Goal: Complete application form: Complete application form

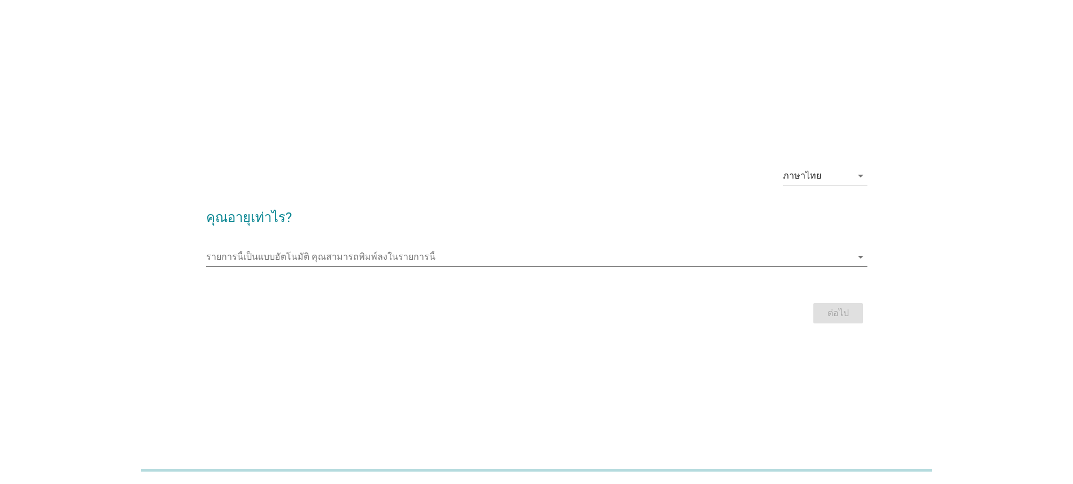
click at [345, 259] on input "รายการนี้เป็นแบบอัตโนมัติ คุณสามารถพิมพ์ลงในรายการนี้" at bounding box center [528, 257] width 645 height 18
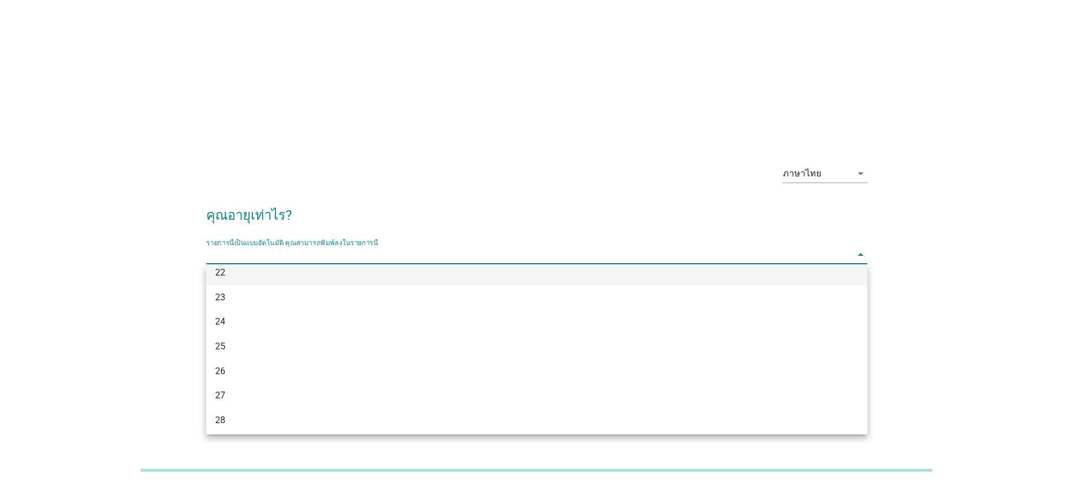
scroll to position [113, 0]
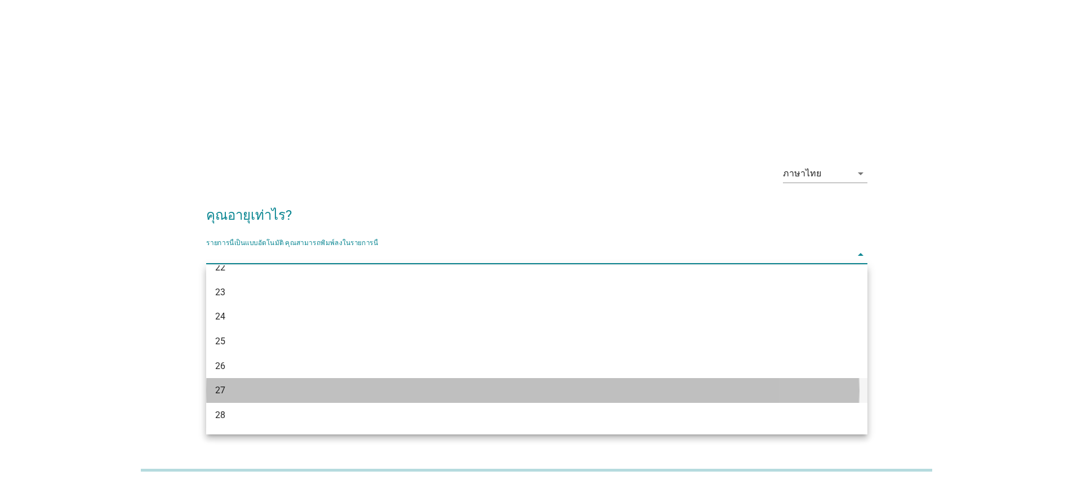
click at [278, 391] on div "27" at bounding box center [510, 391] width 590 height 14
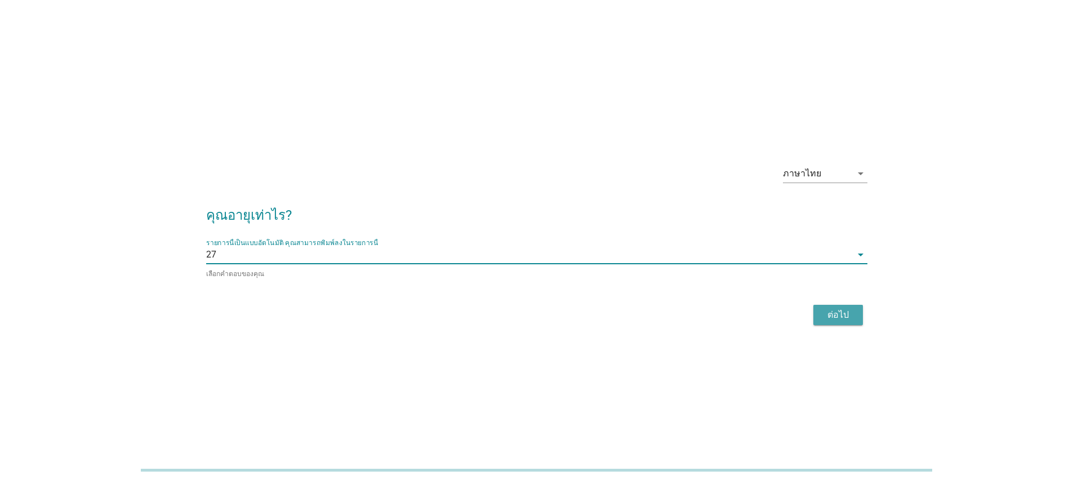
click at [834, 308] on div "ต่อไป" at bounding box center [838, 315] width 32 height 14
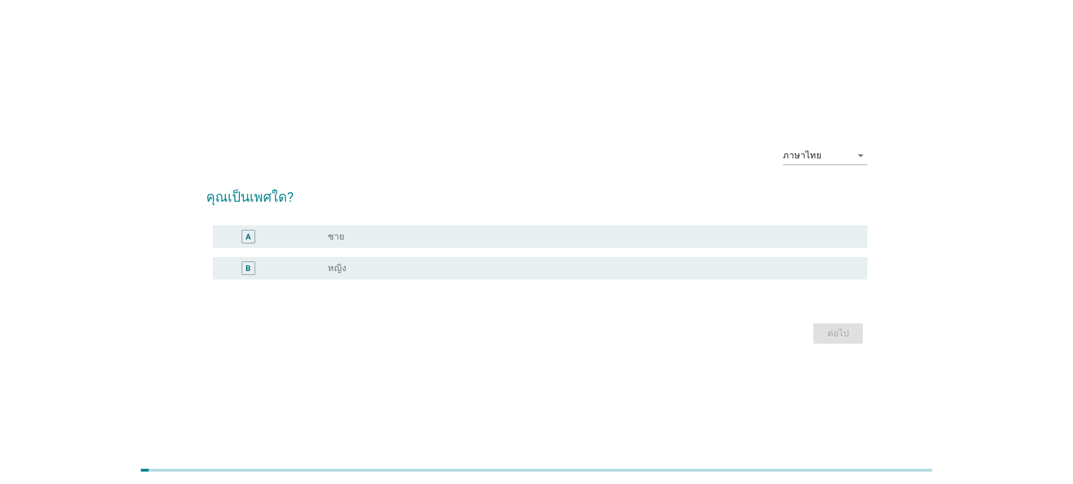
click at [555, 278] on div "B radio_button_unchecked หญิง" at bounding box center [540, 268] width 654 height 23
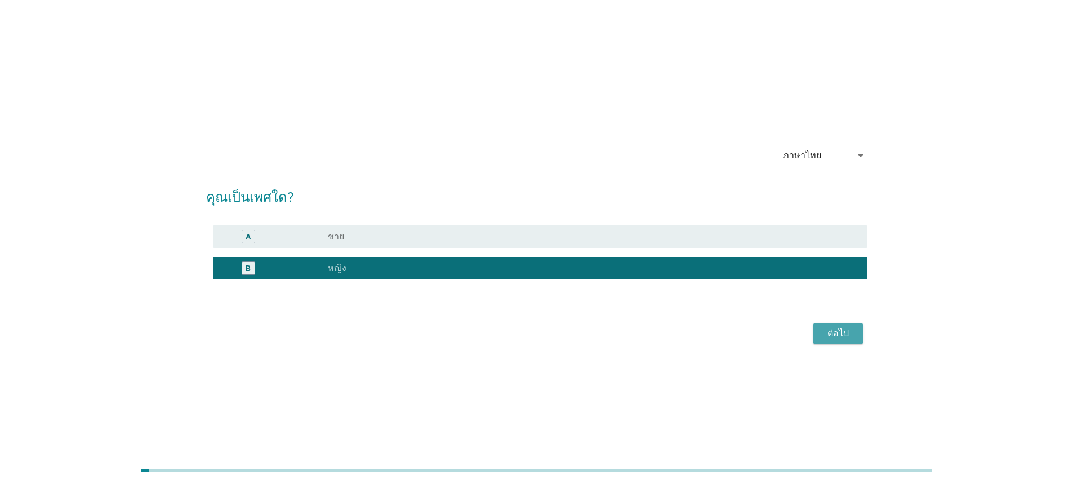
click at [838, 332] on div "ต่อไป" at bounding box center [838, 334] width 32 height 14
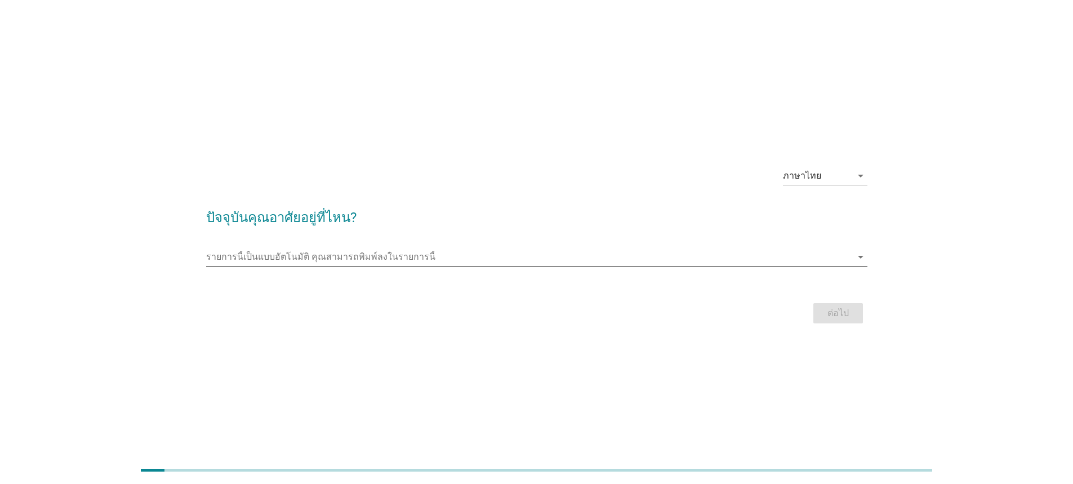
click at [381, 259] on input "รายการนี้เป็นแบบอัตโนมัติ คุณสามารถพิมพ์ลงในรายการนี้" at bounding box center [528, 257] width 645 height 18
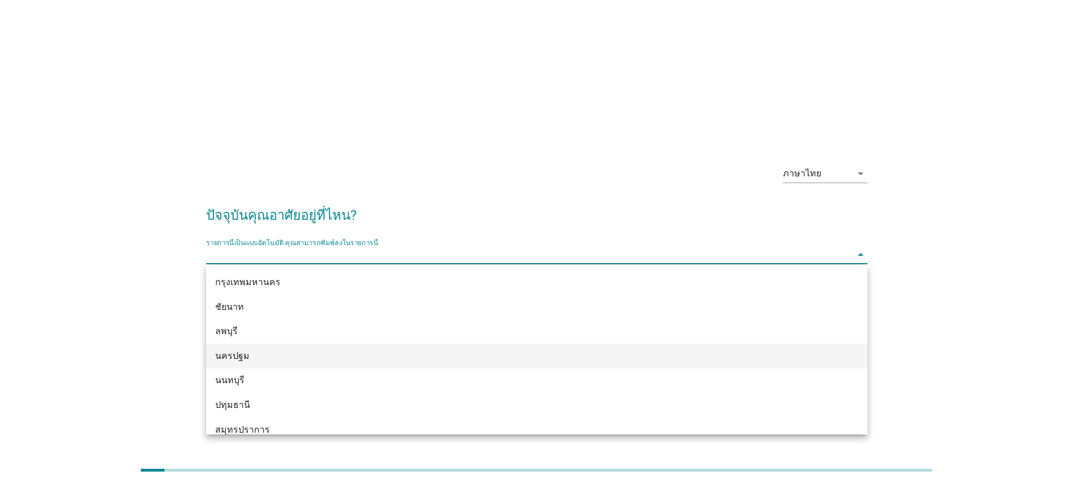
scroll to position [1070, 0]
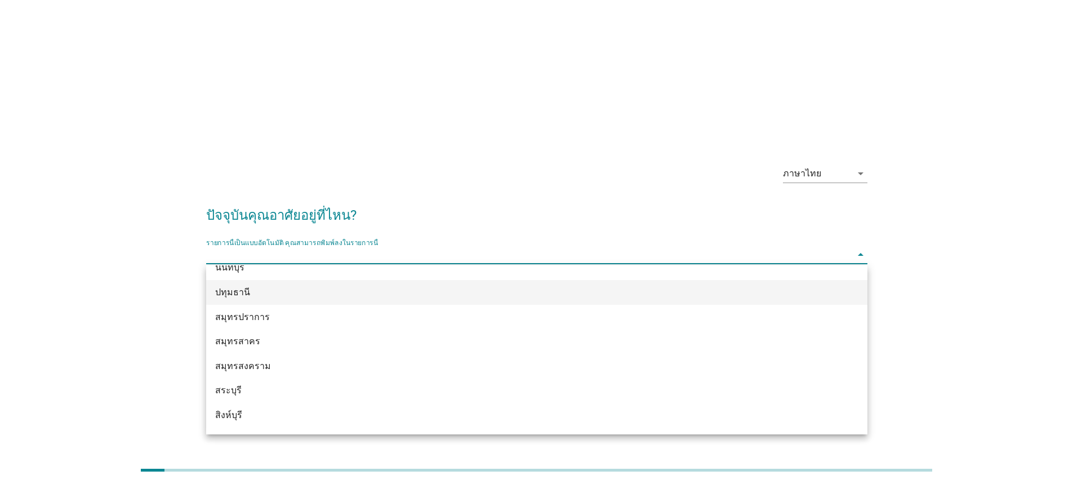
click at [266, 292] on div "ปทุมธานี" at bounding box center [510, 293] width 590 height 14
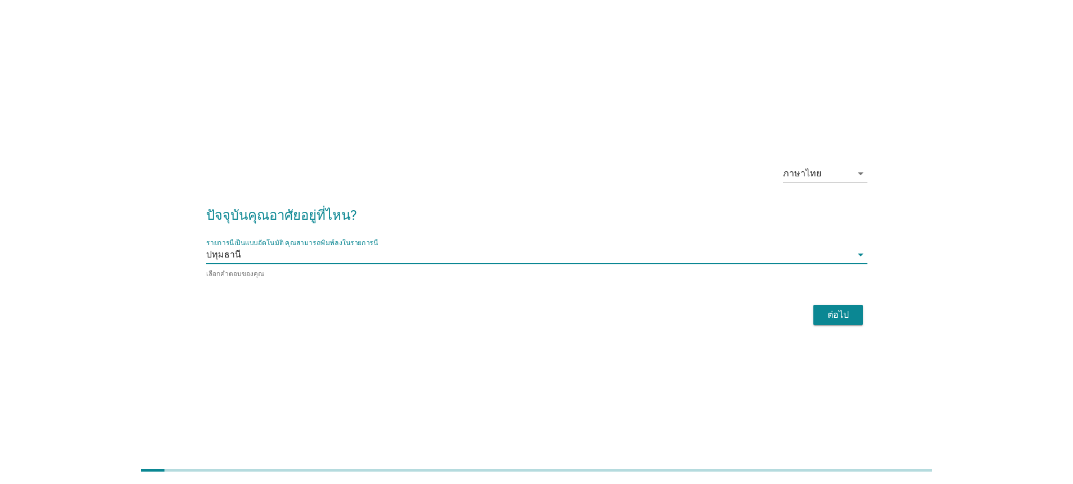
click at [833, 313] on div "ต่อไป" at bounding box center [838, 315] width 32 height 14
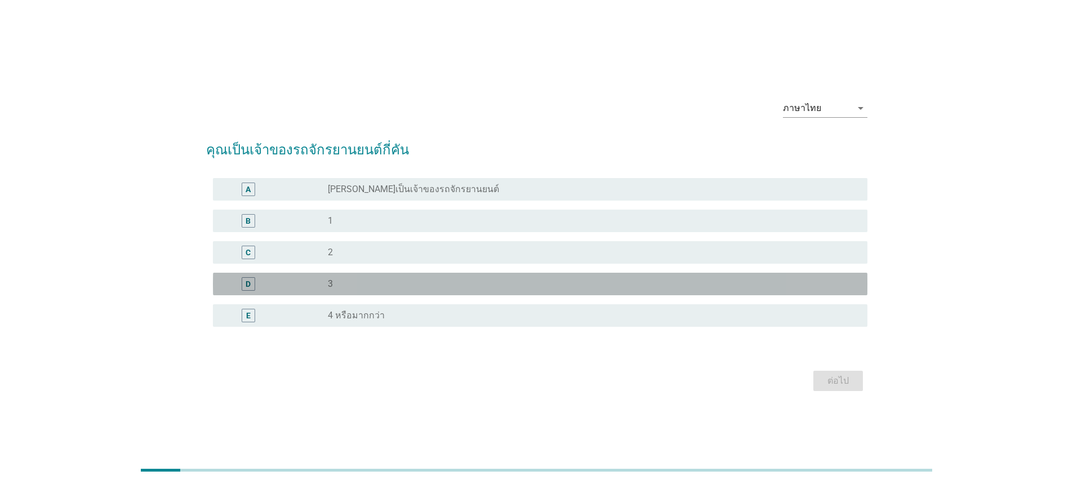
click at [376, 286] on div "radio_button_unchecked 3" at bounding box center [589, 283] width 522 height 11
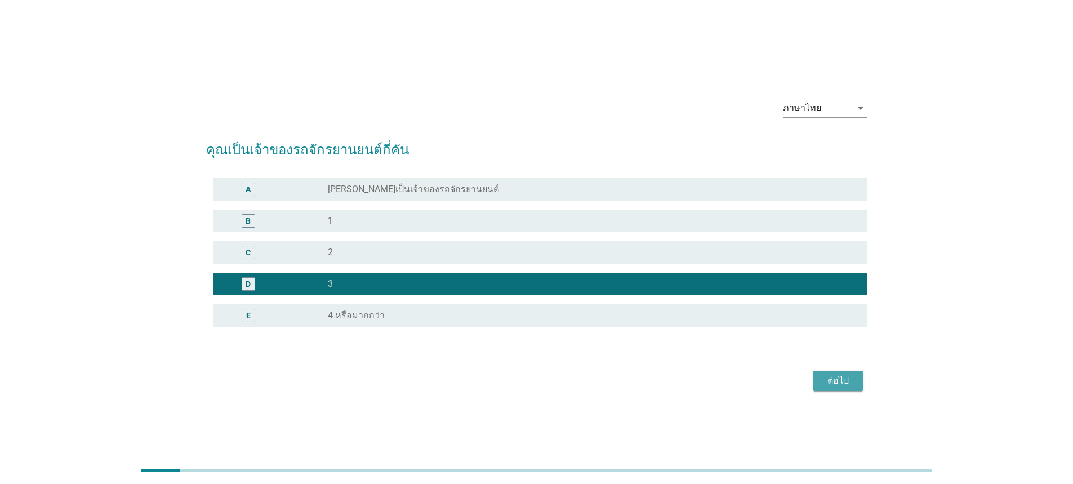
click at [822, 381] on div "ต่อไป" at bounding box center [838, 381] width 32 height 14
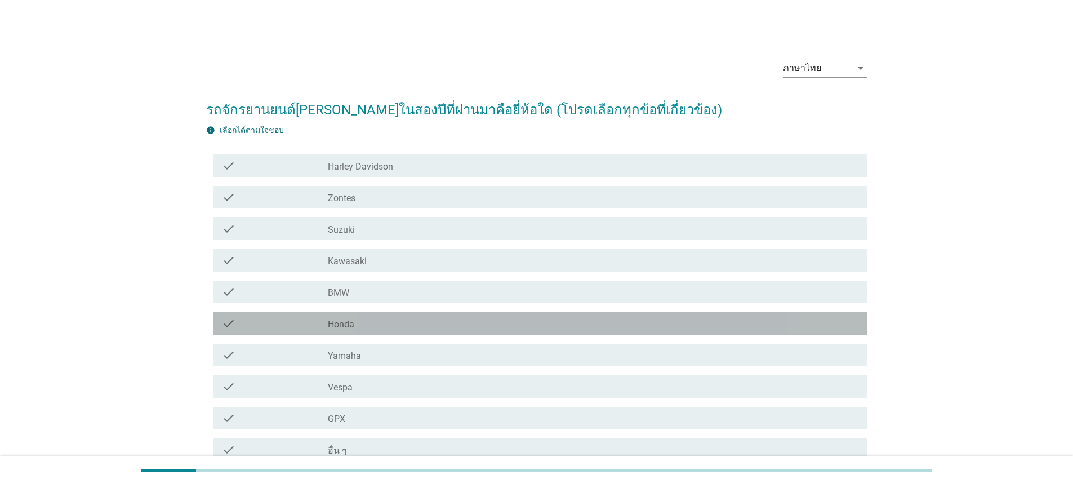
click at [404, 331] on div "check check_box_outline_blank Honda" at bounding box center [540, 323] width 654 height 23
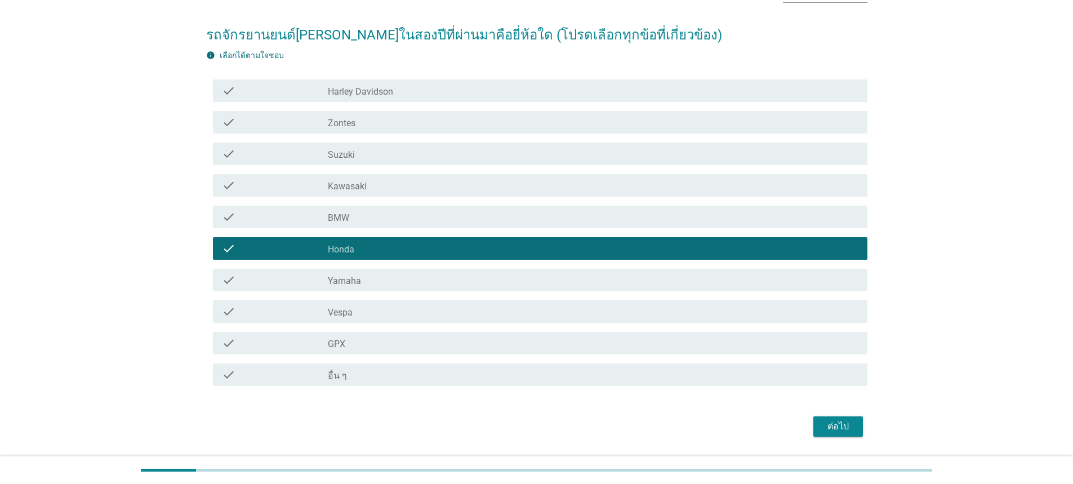
scroll to position [108, 0]
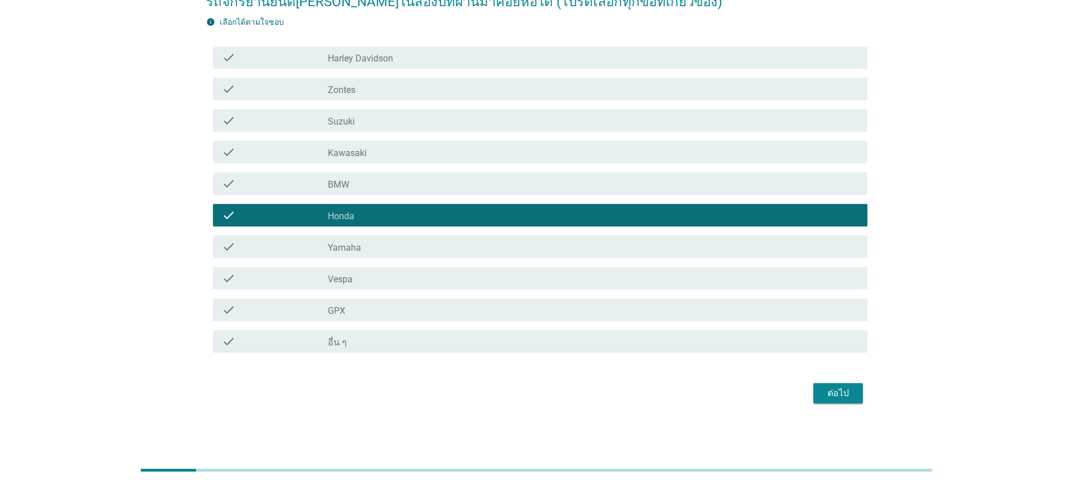
click at [844, 385] on button "ต่อไป" at bounding box center [838, 393] width 50 height 20
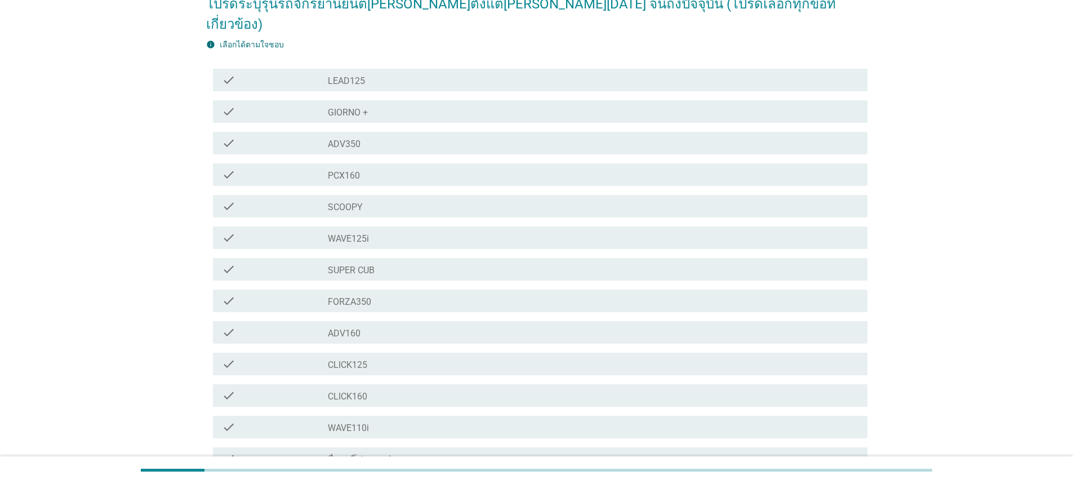
scroll to position [113, 0]
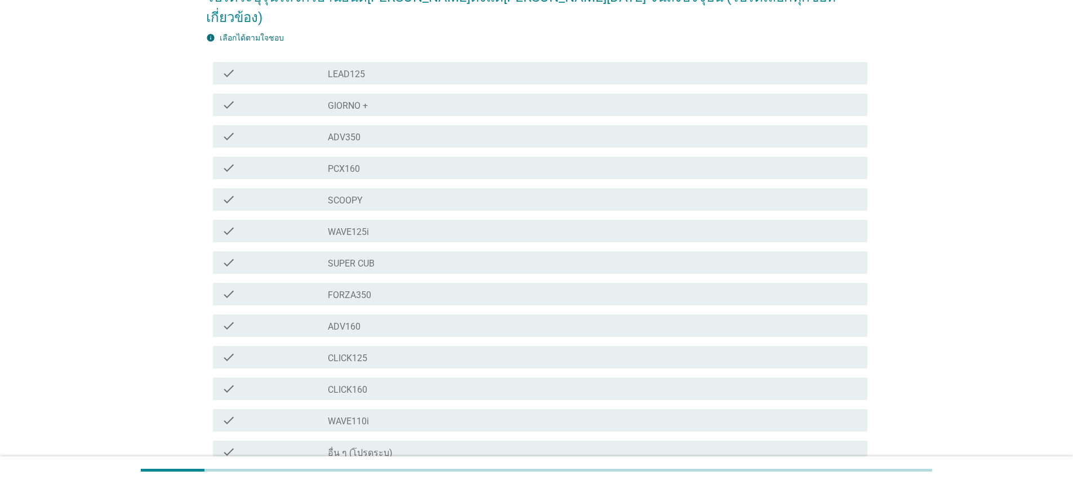
click at [353, 195] on label "SCOOPY" at bounding box center [345, 200] width 35 height 11
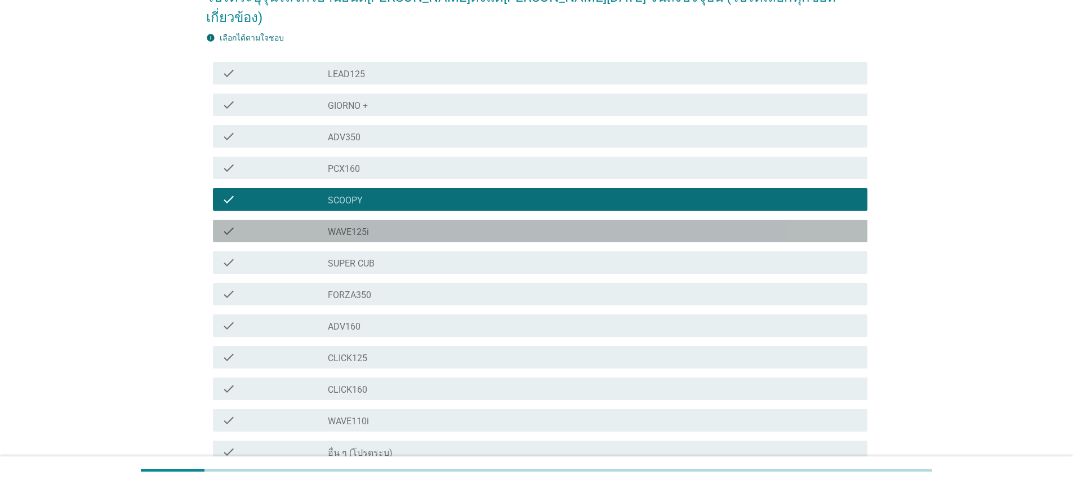
click at [375, 224] on div "check_box_outline_blank WAVE125i" at bounding box center [593, 231] width 531 height 14
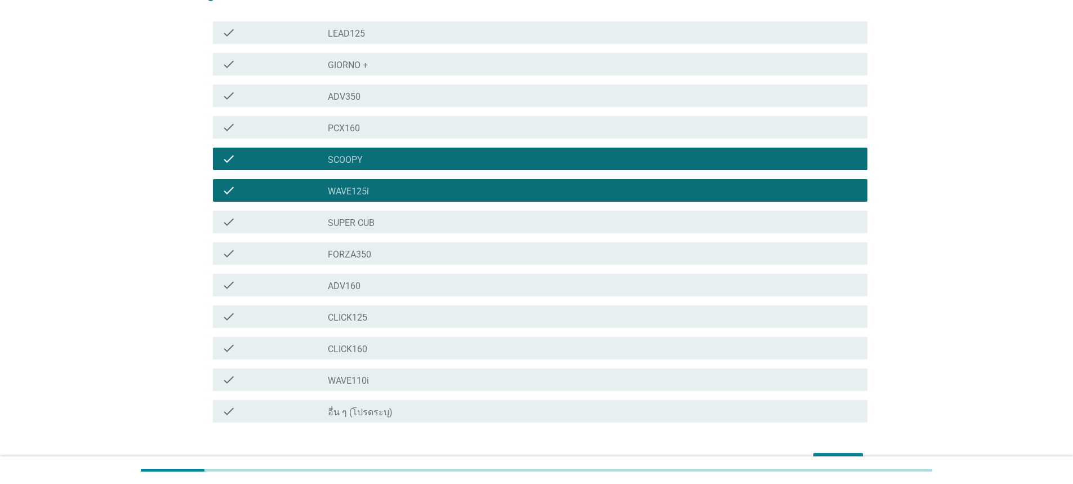
scroll to position [203, 0]
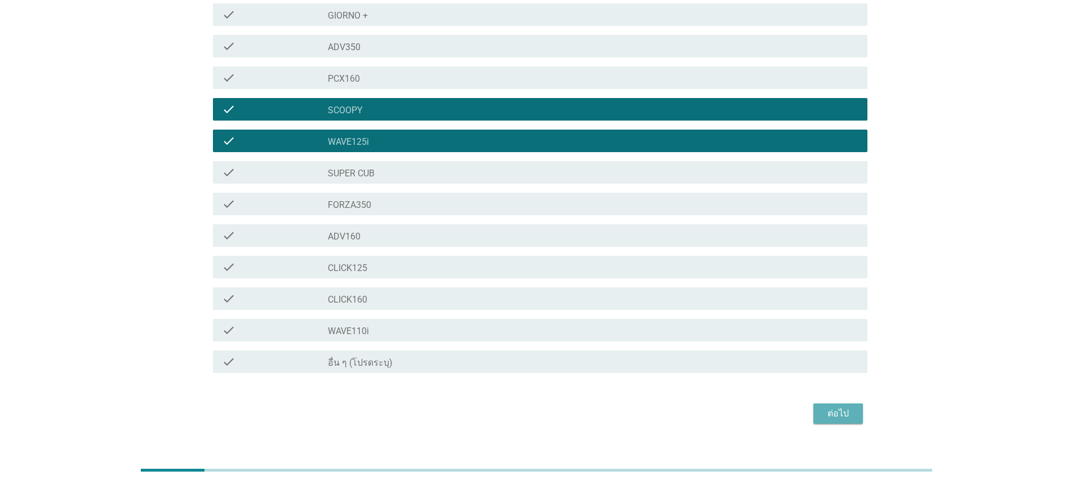
click at [835, 407] on div "ต่อไป" at bounding box center [838, 414] width 32 height 14
